Goal: Task Accomplishment & Management: Manage account settings

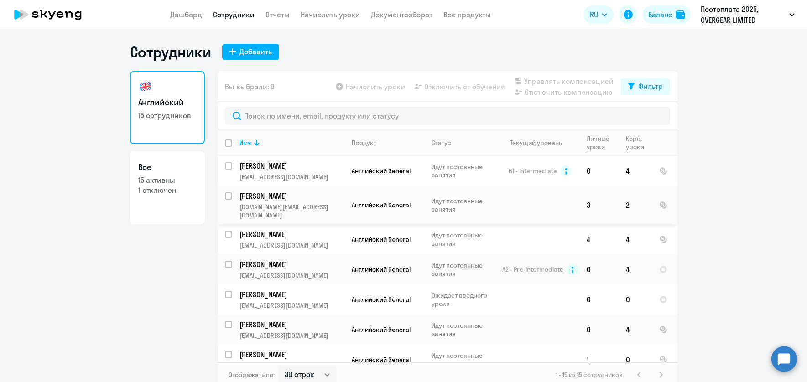
select select "30"
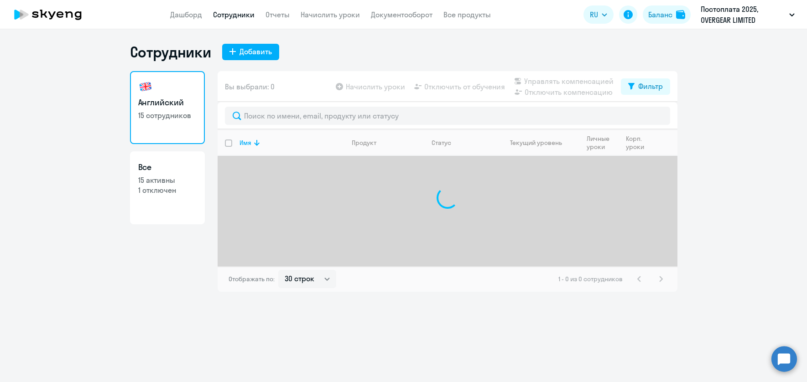
select select "30"
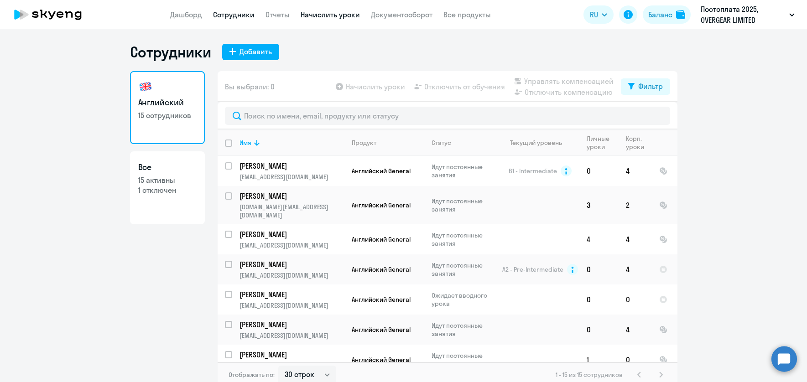
click at [324, 19] on link "Начислить уроки" at bounding box center [330, 14] width 59 height 9
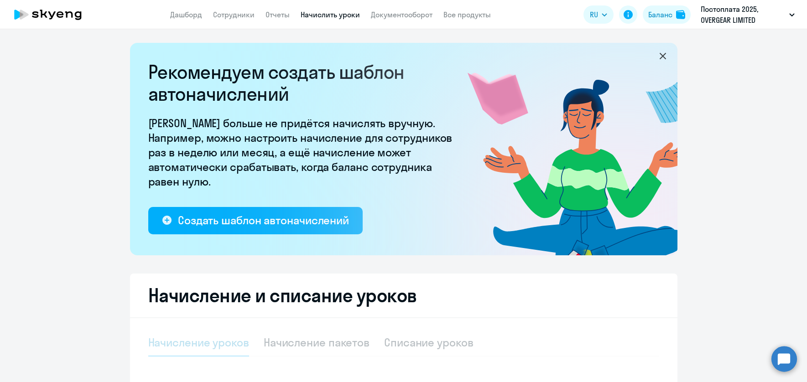
select select "10"
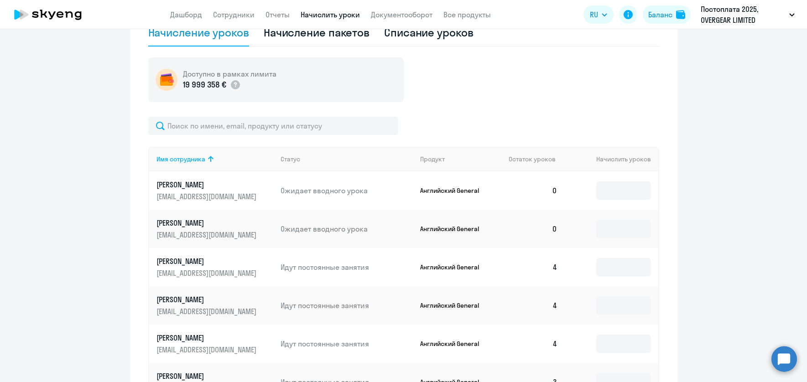
scroll to position [365, 0]
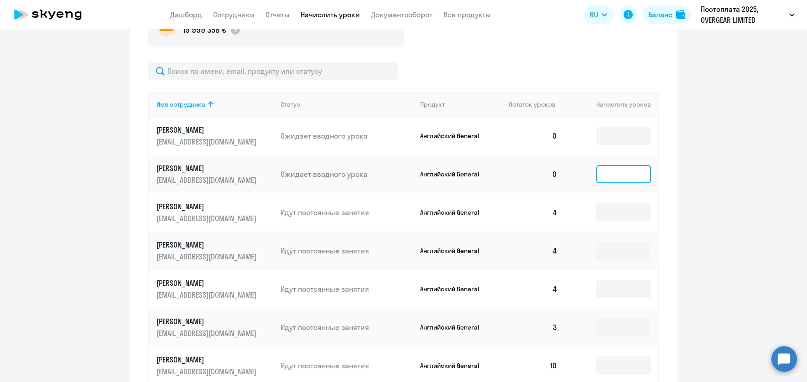
click at [613, 173] on input at bounding box center [623, 174] width 55 height 18
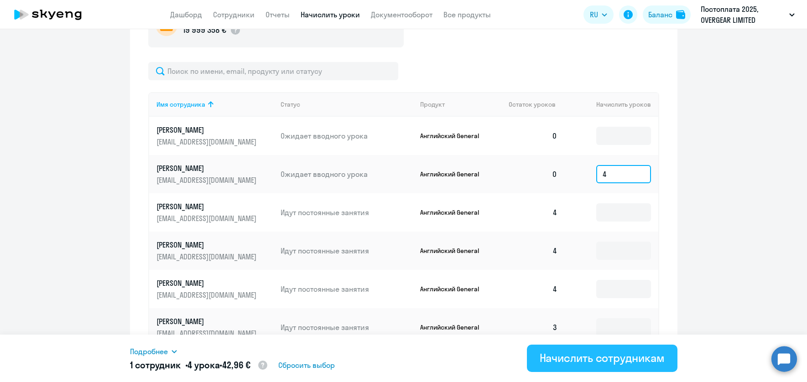
type input "4"
click at [597, 354] on div "Начислить сотрудникам" at bounding box center [602, 358] width 125 height 15
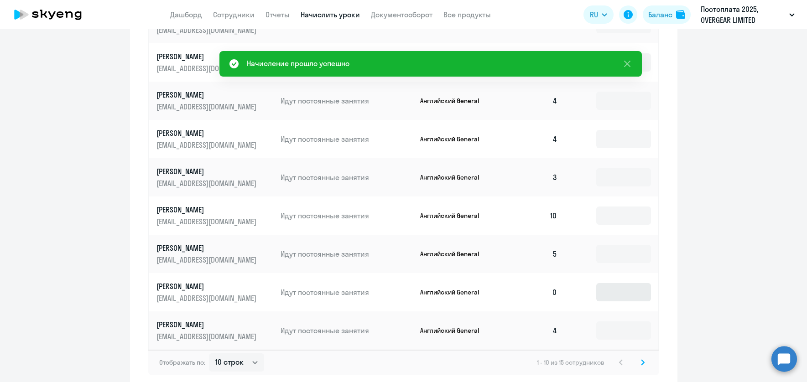
scroll to position [557, 0]
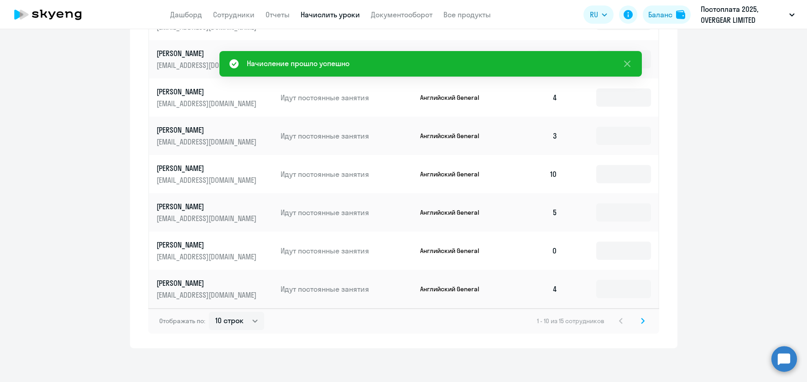
click at [642, 319] on svg-icon at bounding box center [642, 321] width 11 height 11
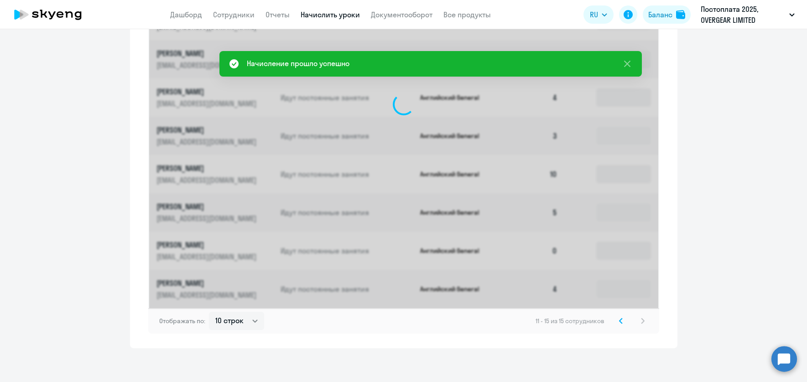
scroll to position [368, 0]
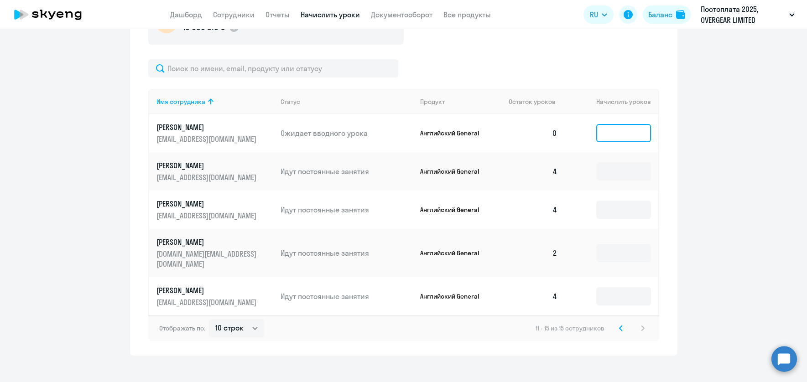
click at [603, 128] on input at bounding box center [623, 133] width 55 height 18
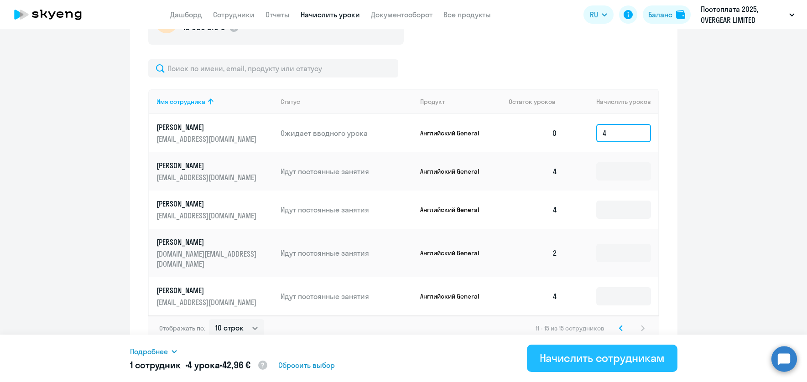
type input "4"
click at [614, 360] on div "Начислить сотрудникам" at bounding box center [602, 358] width 125 height 15
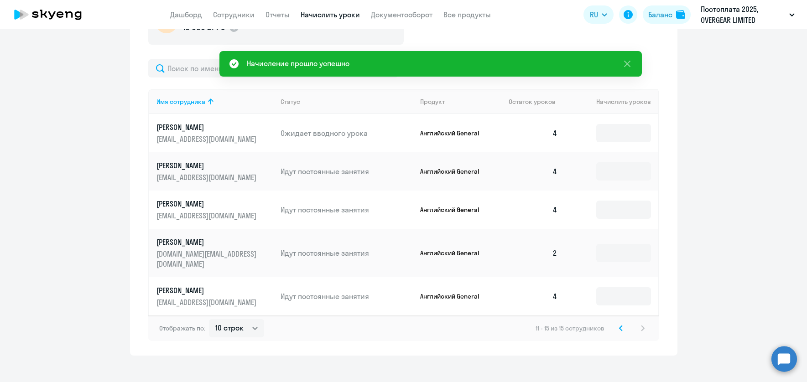
click at [619, 325] on icon at bounding box center [621, 328] width 4 height 6
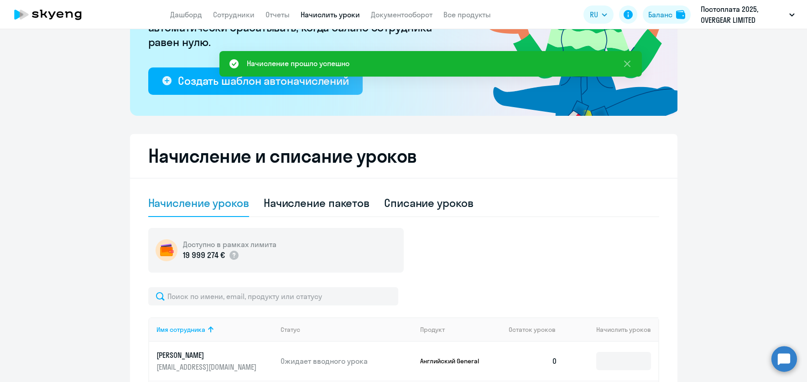
scroll to position [0, 0]
